Goal: Transaction & Acquisition: Download file/media

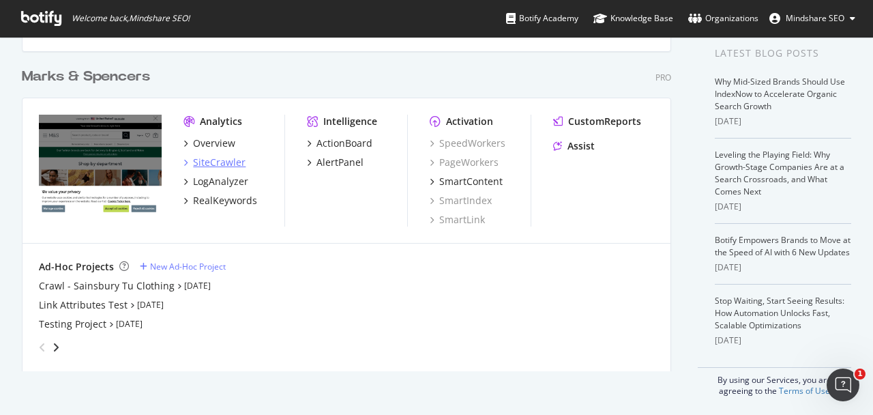
click at [202, 163] on div "SiteCrawler" at bounding box center [219, 163] width 53 height 14
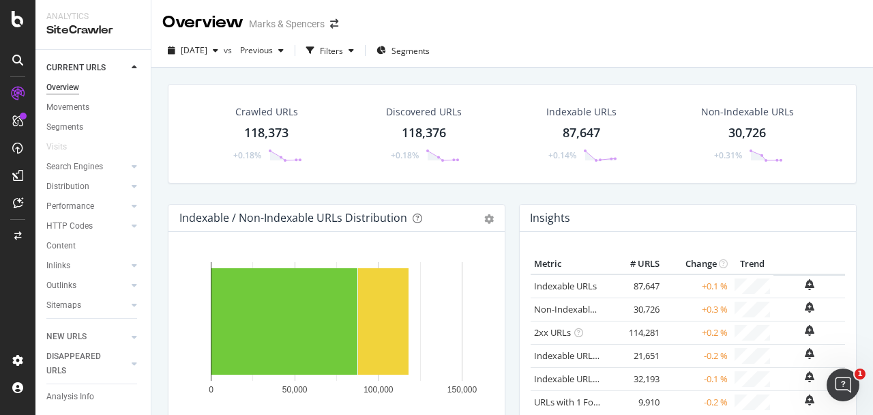
click at [267, 108] on div "Crawled URLs" at bounding box center [266, 112] width 63 height 14
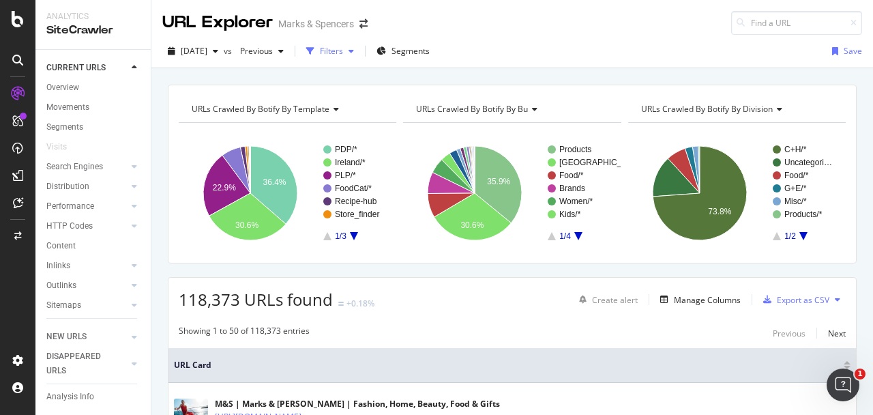
click at [343, 55] on div "Filters" at bounding box center [331, 51] width 23 height 12
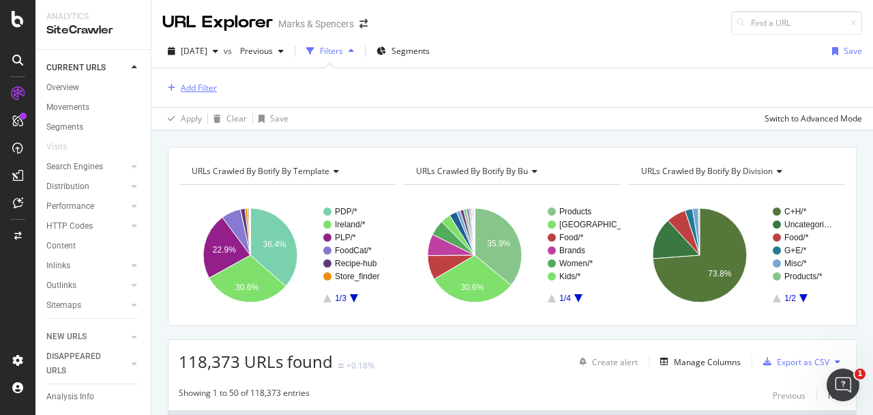
click at [201, 87] on div "Add Filter" at bounding box center [199, 88] width 36 height 12
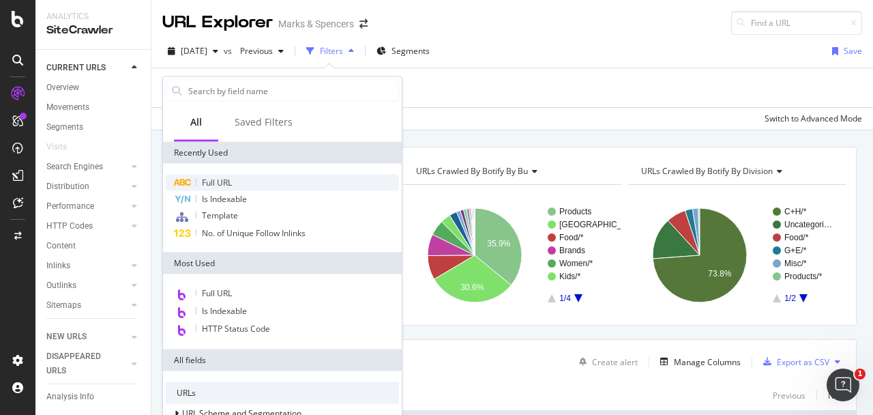
click at [249, 183] on div "Full URL" at bounding box center [282, 183] width 233 height 16
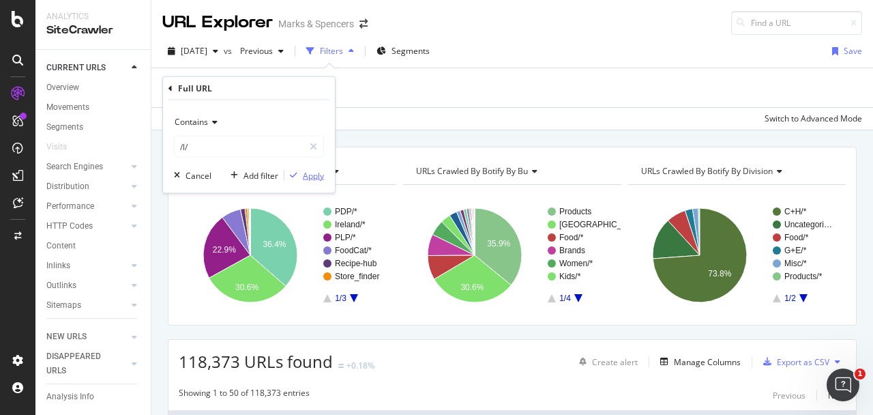
click at [319, 176] on div "Apply" at bounding box center [313, 175] width 21 height 12
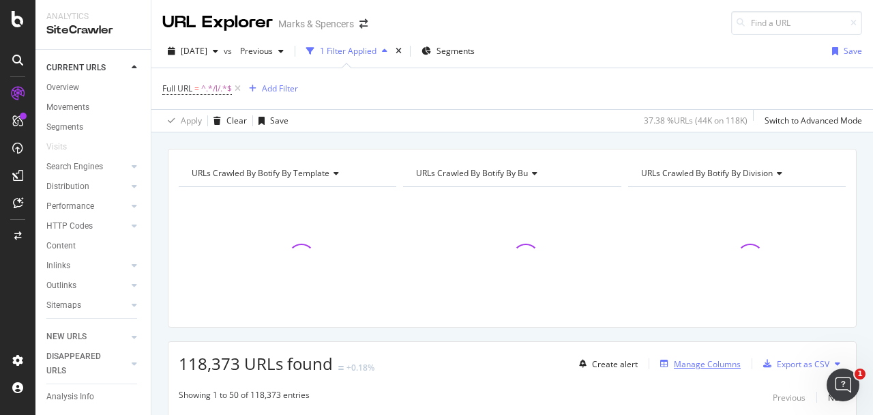
click at [713, 360] on div "Manage Columns" at bounding box center [707, 364] width 67 height 12
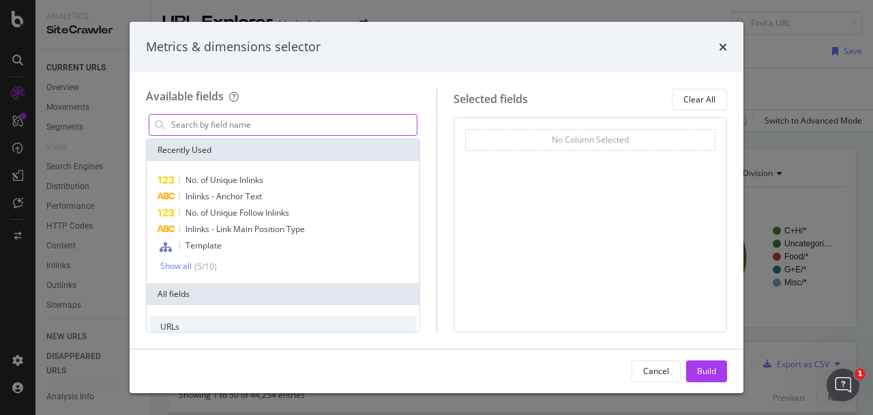
click at [336, 127] on input "modal" at bounding box center [293, 125] width 247 height 20
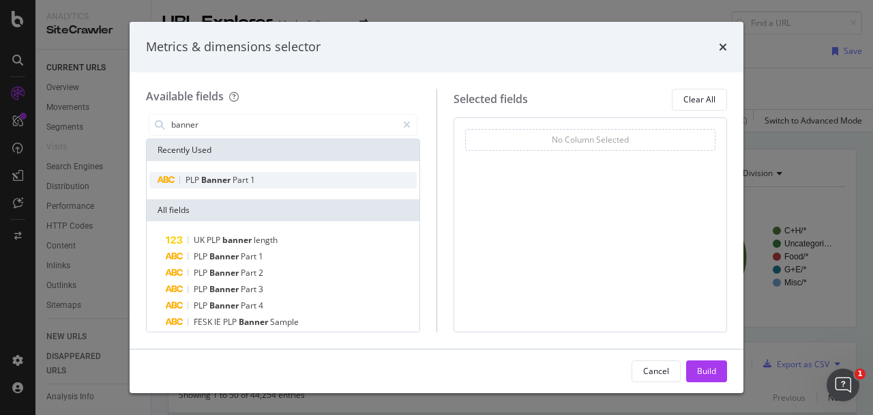
click at [274, 188] on div "PLP Banner Part 1" at bounding box center [282, 180] width 267 height 16
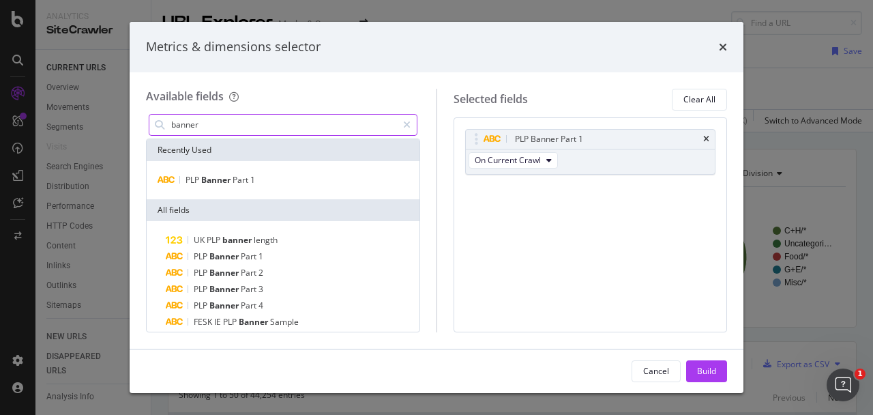
click at [299, 125] on input "banner" at bounding box center [283, 125] width 227 height 20
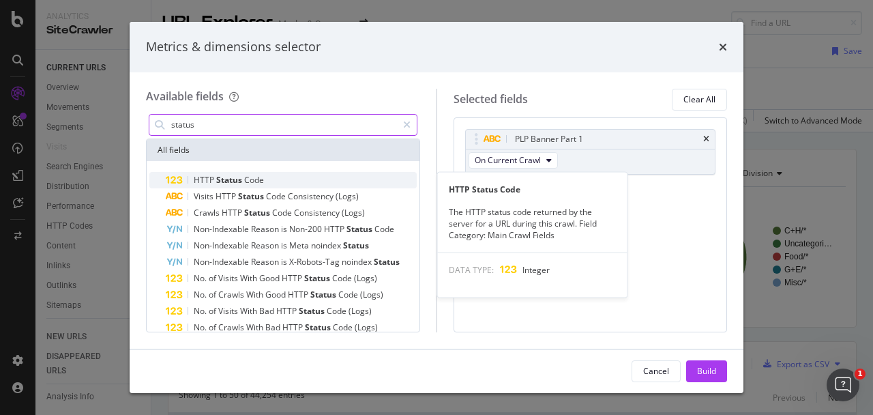
type input "status"
click at [265, 179] on div "HTTP Status Code" at bounding box center [291, 180] width 251 height 16
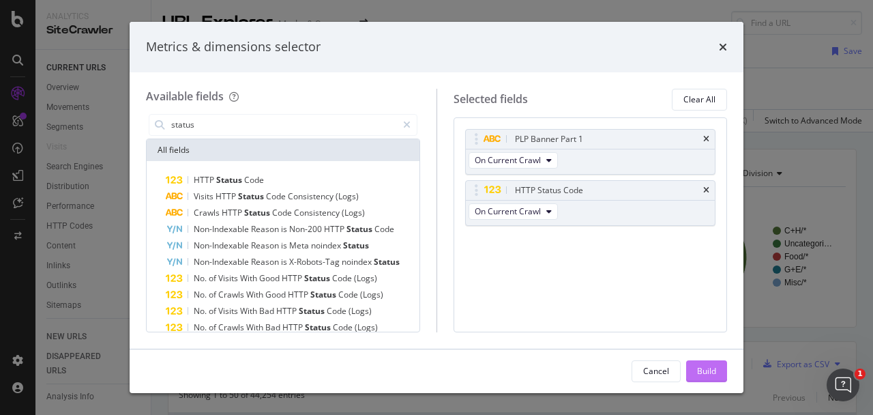
click at [712, 369] on div "Build" at bounding box center [706, 371] width 19 height 12
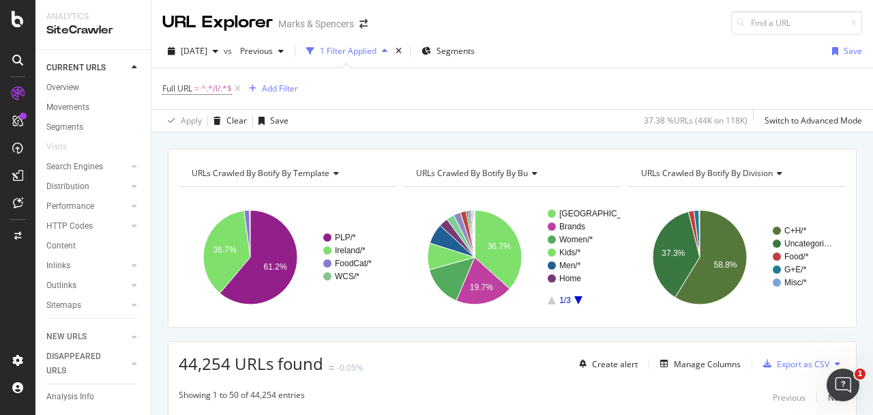
click at [708, 372] on div "Create alert Manage Columns Export as CSV" at bounding box center [710, 363] width 272 height 23
click at [699, 360] on div "Manage Columns" at bounding box center [707, 364] width 67 height 12
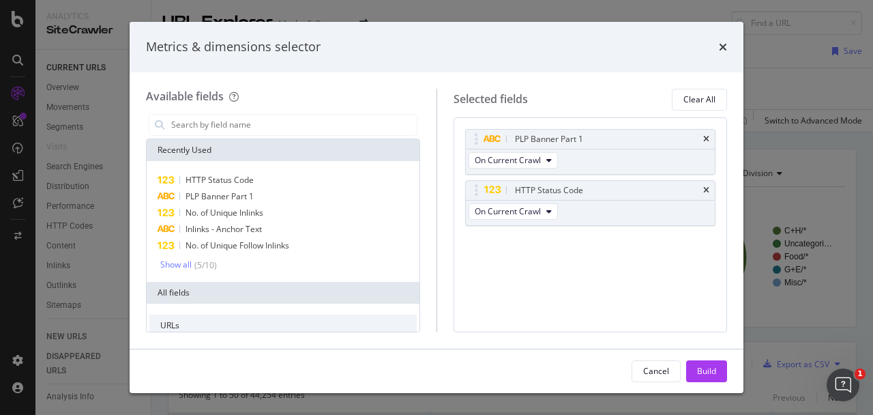
click at [792, 353] on div "Metrics & dimensions selector Available fields Recently Used HTTP Status Code P…" at bounding box center [436, 207] width 873 height 415
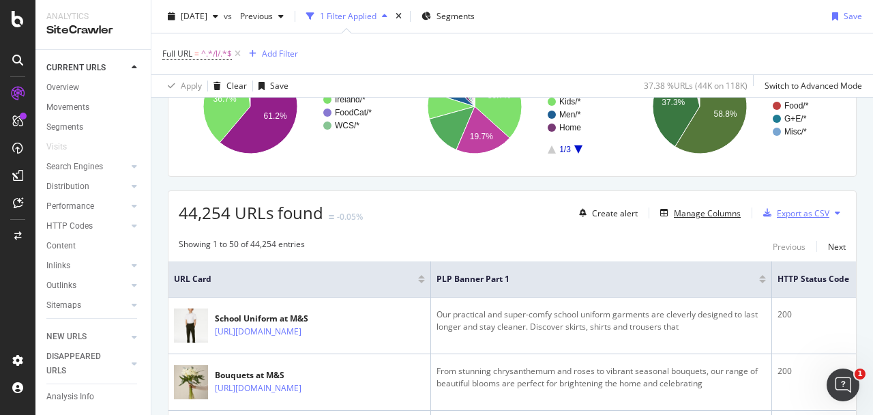
scroll to position [233, 0]
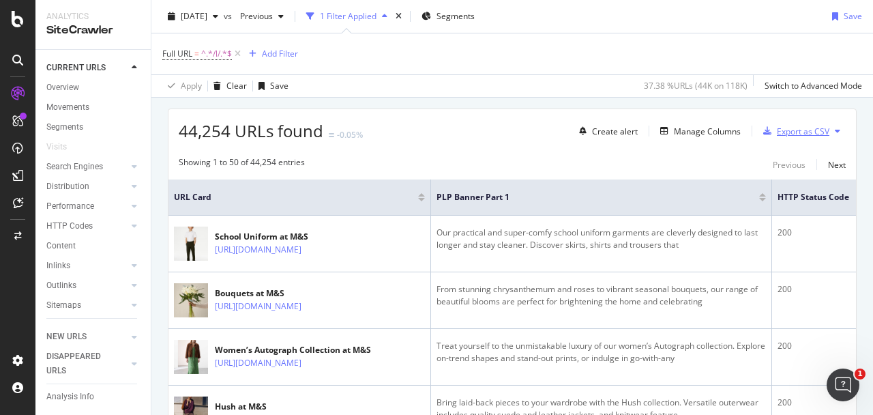
click at [800, 134] on div "Export as CSV" at bounding box center [803, 132] width 53 height 12
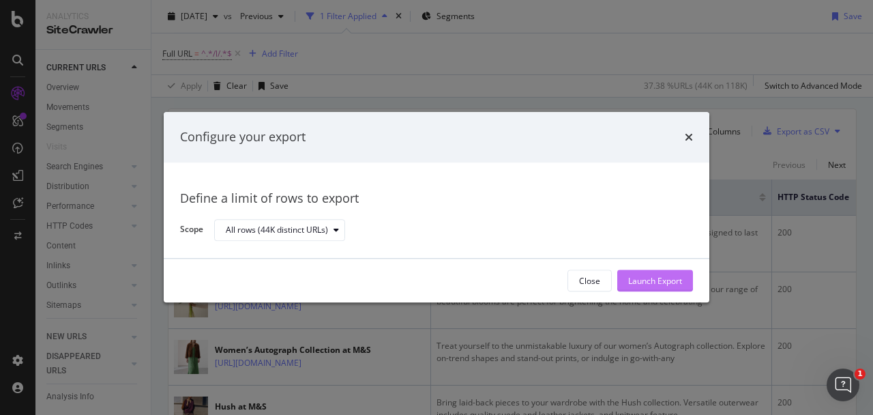
click at [671, 284] on div "Launch Export" at bounding box center [655, 281] width 54 height 12
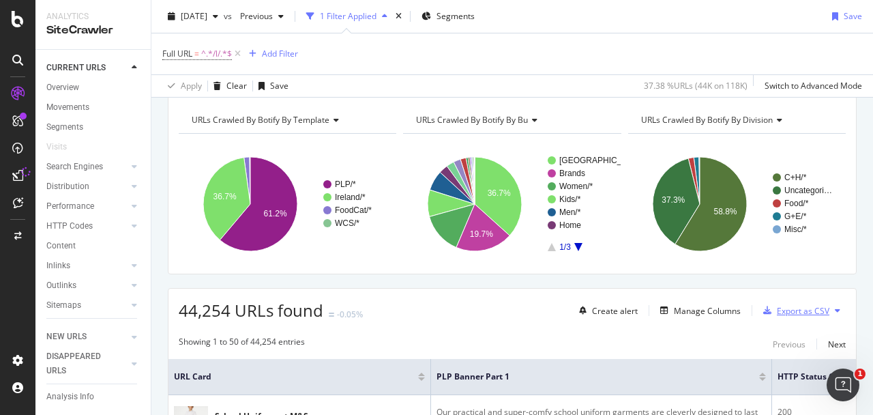
scroll to position [0, 0]
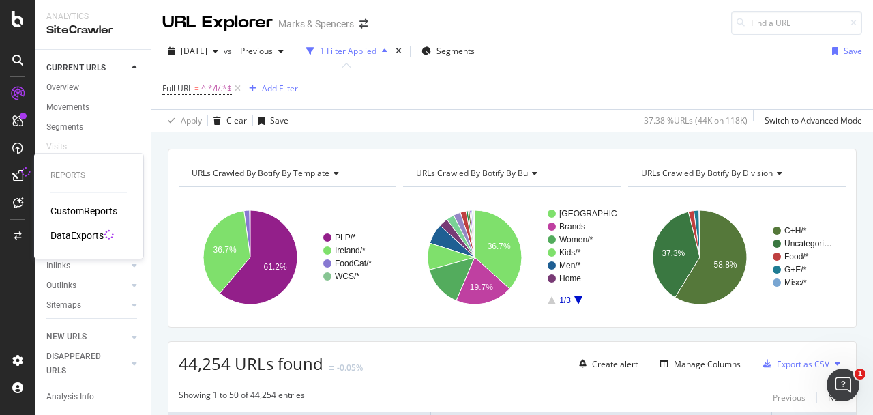
click at [100, 229] on div "DataExports" at bounding box center [76, 236] width 53 height 14
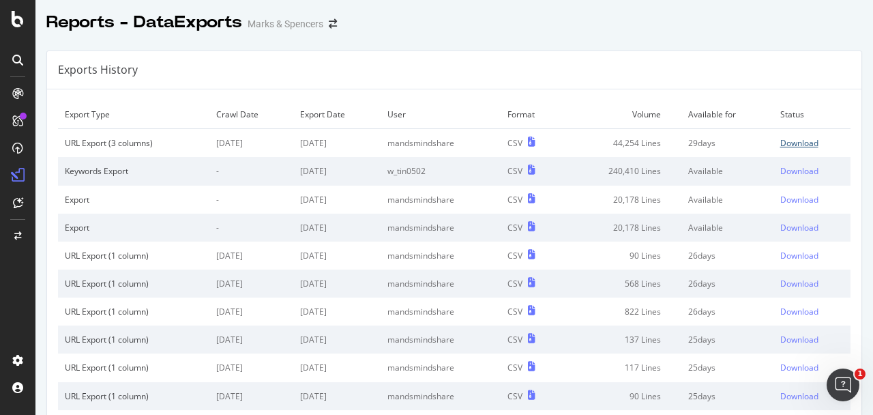
click at [822, 144] on link "Download" at bounding box center [812, 143] width 63 height 12
